Goal: Transaction & Acquisition: Purchase product/service

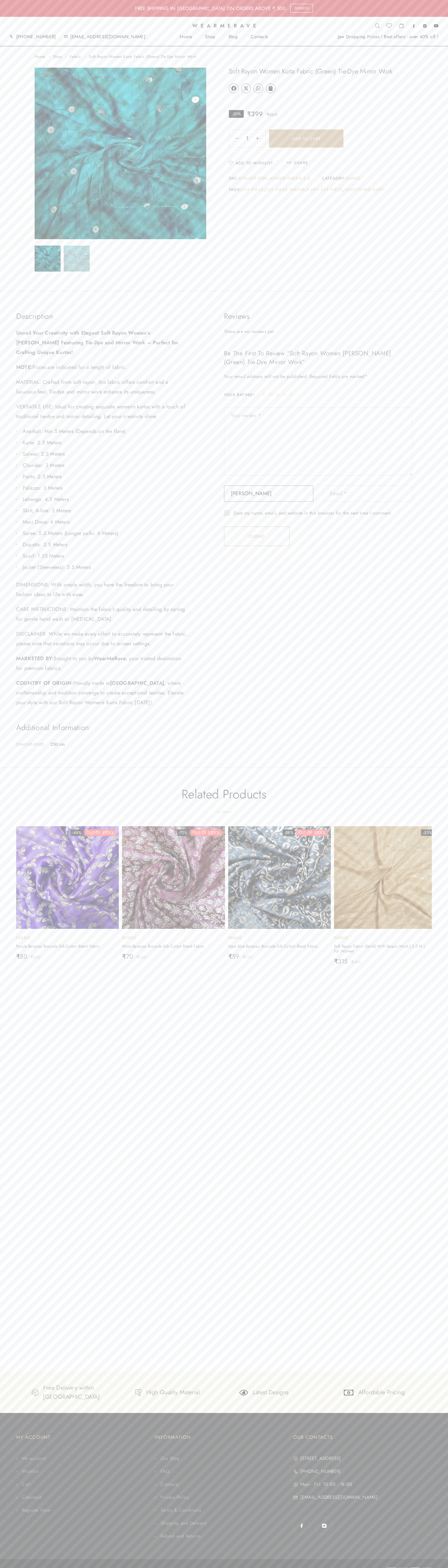
type input "Kaur Sneha"
click at [306, 139] on button "Add to cart" at bounding box center [306, 139] width 74 height 18
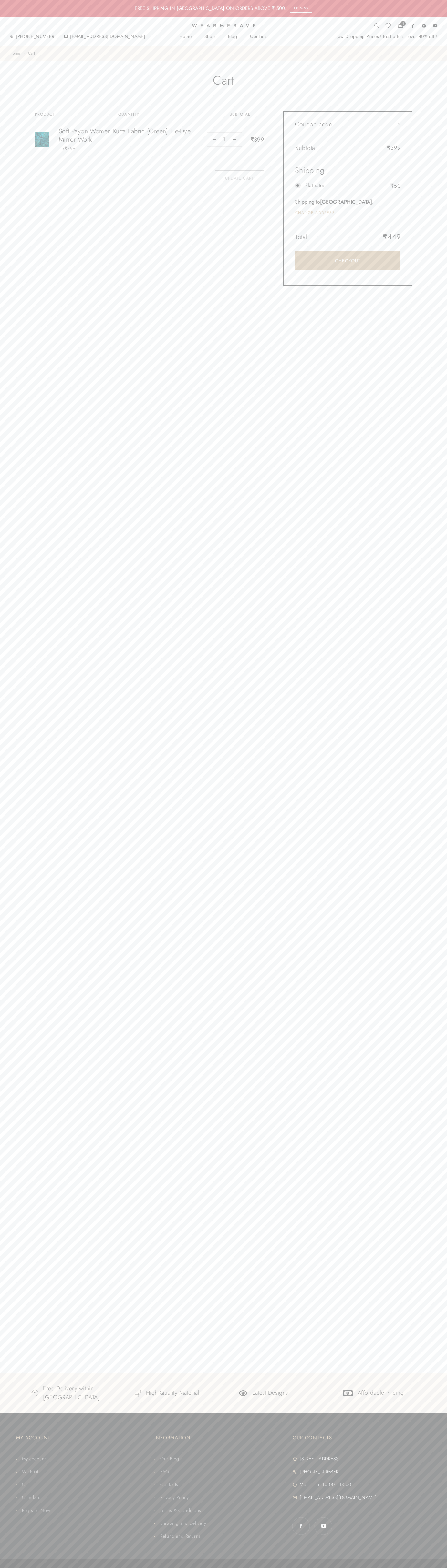
click at [348, 261] on link "Checkout" at bounding box center [347, 261] width 105 height 19
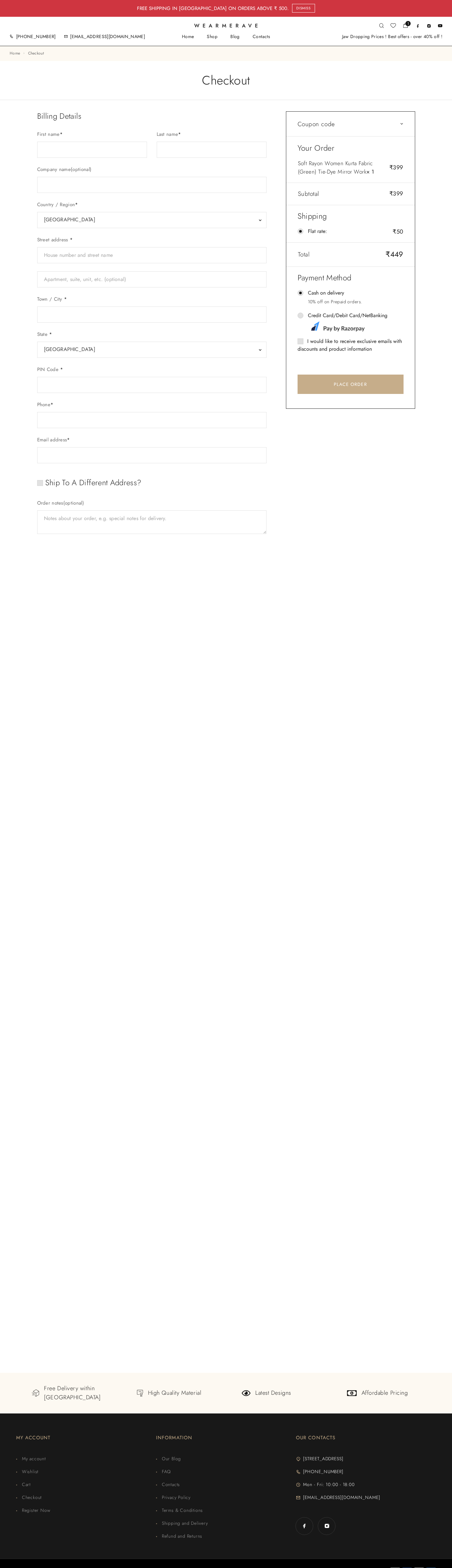
select select "GJ"
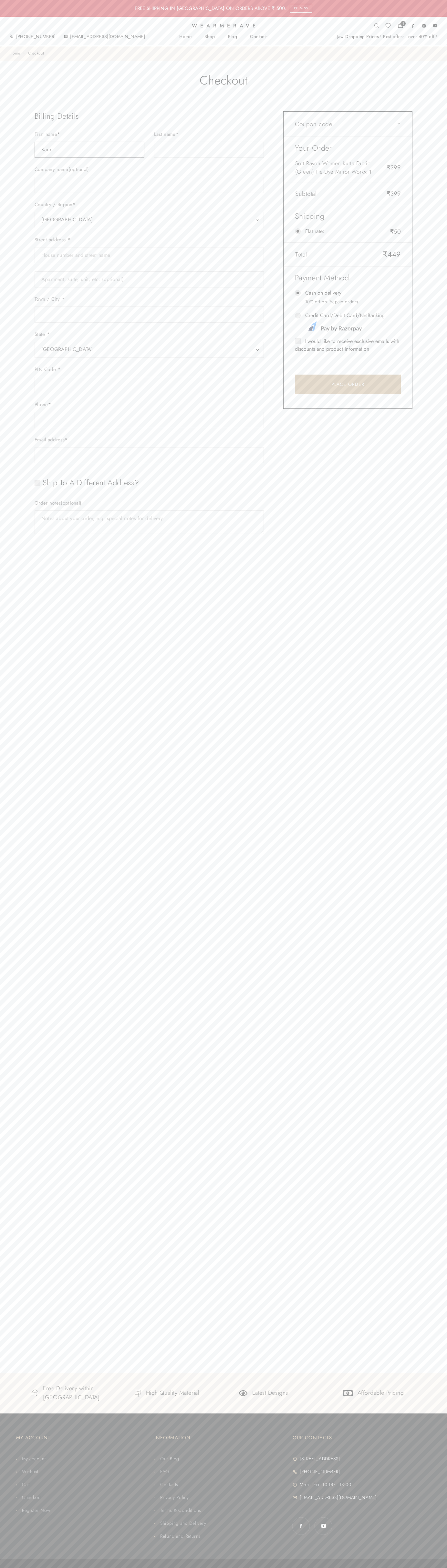
type input "Kaur"
type input "Sneha"
type input "Kaur Sneha"
type input "Unitech Signature Tower-II, Tower-B, Sector-15, Part-II Village Silokhera"
type input "First floor"
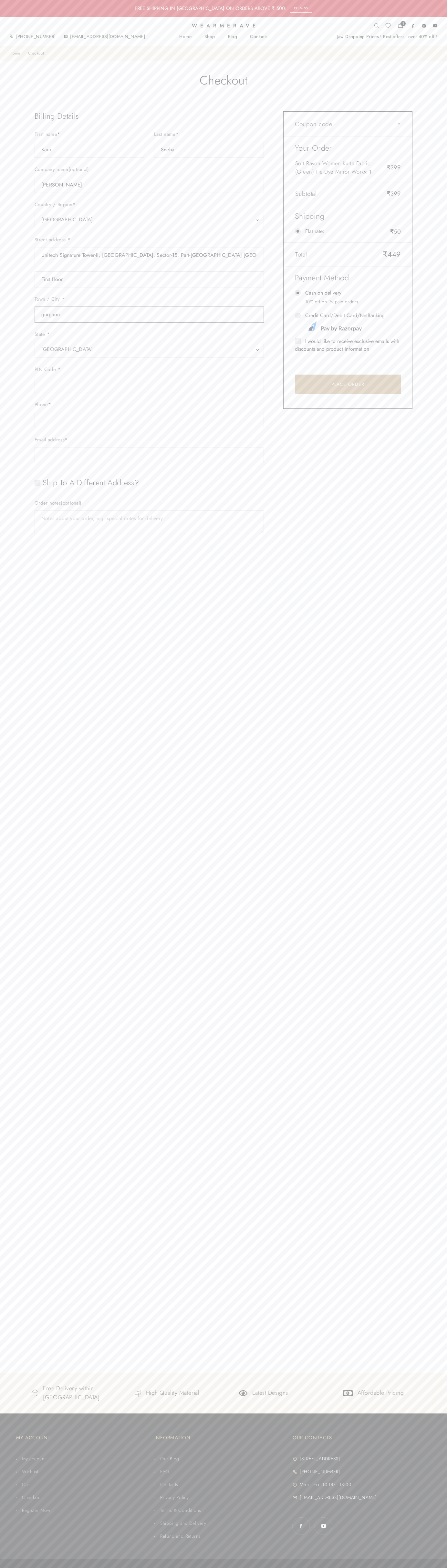
type input "gurgaon"
click at [149, 350] on span "Gujarat" at bounding box center [149, 349] width 216 height 9
select select "HR"
type input "johnsmith010@storebotmail.joonix.n122012201220122012201220122012201220122008067…"
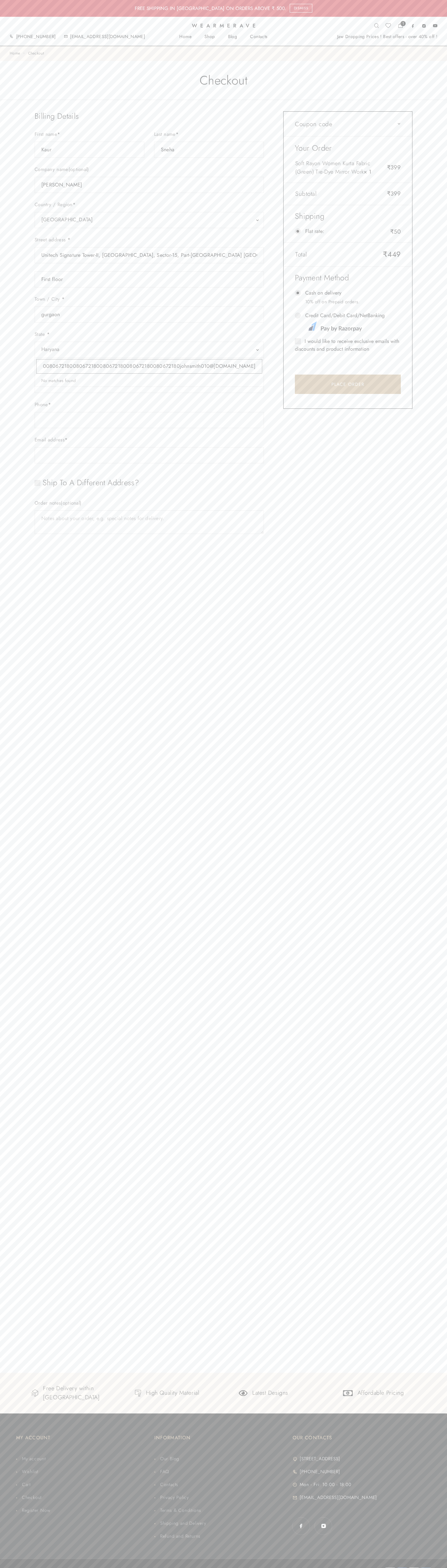
scroll to position [0, 336]
click at [298, 315] on input "Credit Card/Debit Card/NetBanking" at bounding box center [298, 316] width 6 height 6
radio input "true"
type input "johnsmith010@storebotmail.joonix.net"
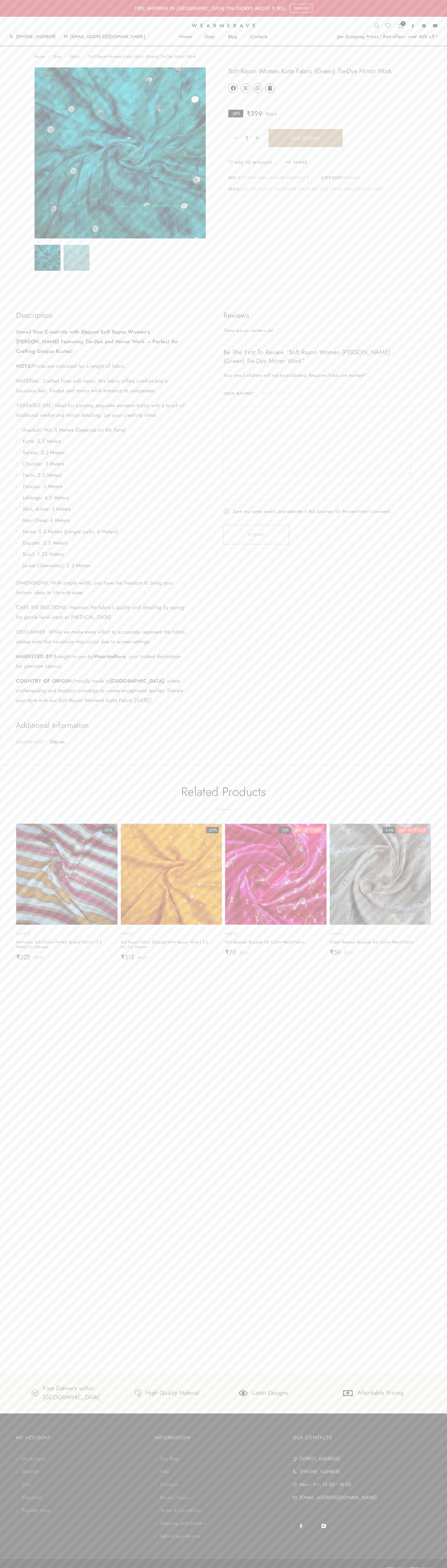
click at [291, 18] on div "Wearmerave 1 ₹ 399 [PHONE_NUMBER] [EMAIL_ADDRESS][DOMAIN_NAME] Home Shop Blog C…" at bounding box center [224, 32] width 447 height 29
click at [420, 57] on div "Home Shop Fabric Soft Rayon Women Kurta Fabric (Green) Tie-Dye Mirror Work Soft…" at bounding box center [224, 710] width 447 height 1327
click at [264, 1567] on html "What are you looking for? Clear FREE SHIPPING IN INDIA ON ORDERS ABOVE ₹ 500. D…" at bounding box center [224, 793] width 447 height 1585
click at [5, 807] on section "Related products -36% Quick view Add to Wishlist Remove from Wishlist Add to ca…" at bounding box center [224, 881] width 447 height 193
